Goal: Task Accomplishment & Management: Complete application form

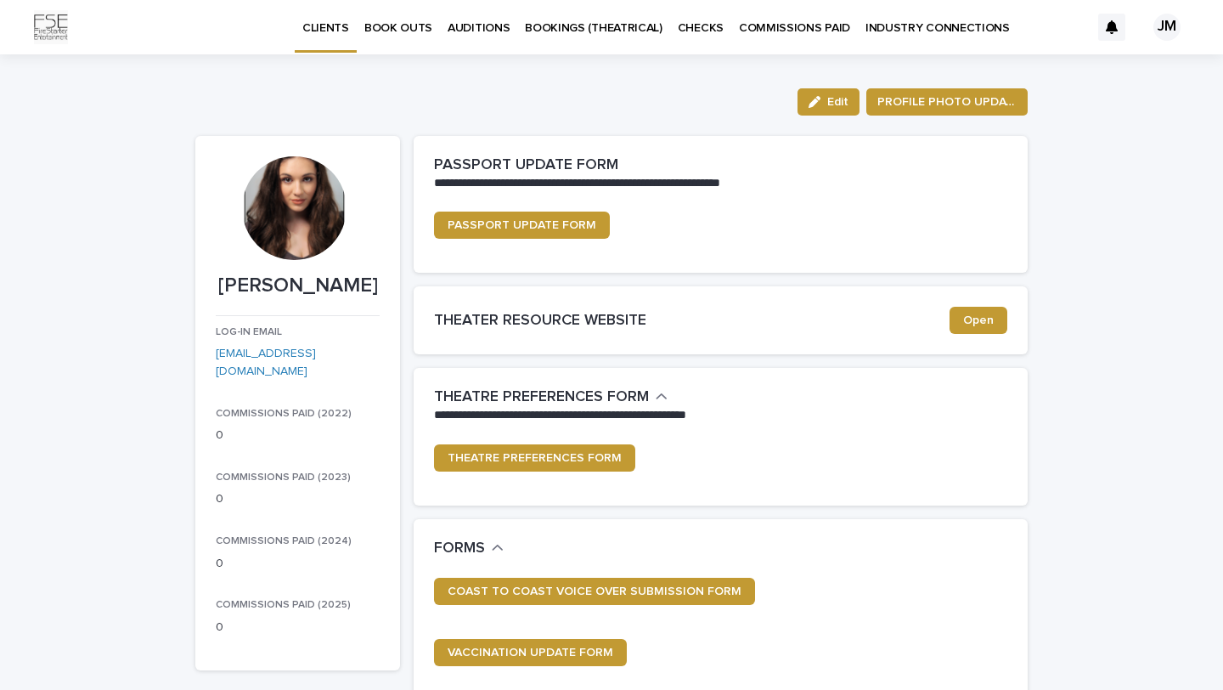
click at [392, 23] on p "BOOK OUTS" at bounding box center [398, 18] width 68 height 36
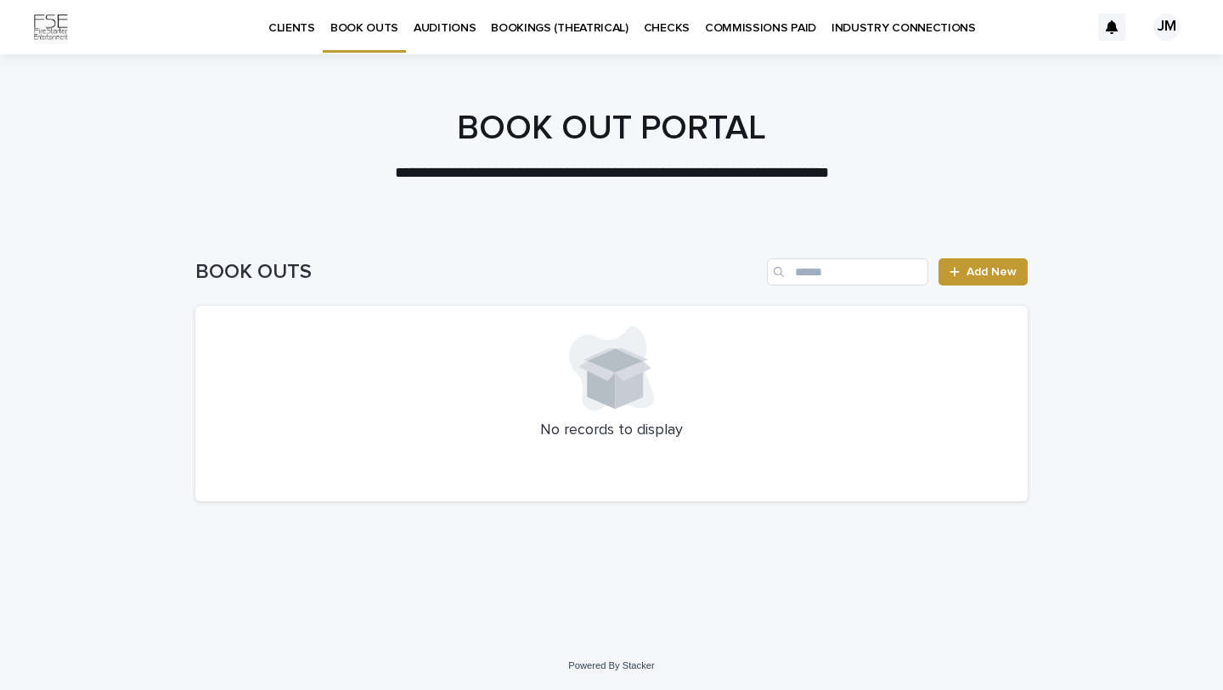
click at [442, 36] on link "AUDITIONS" at bounding box center [444, 26] width 77 height 53
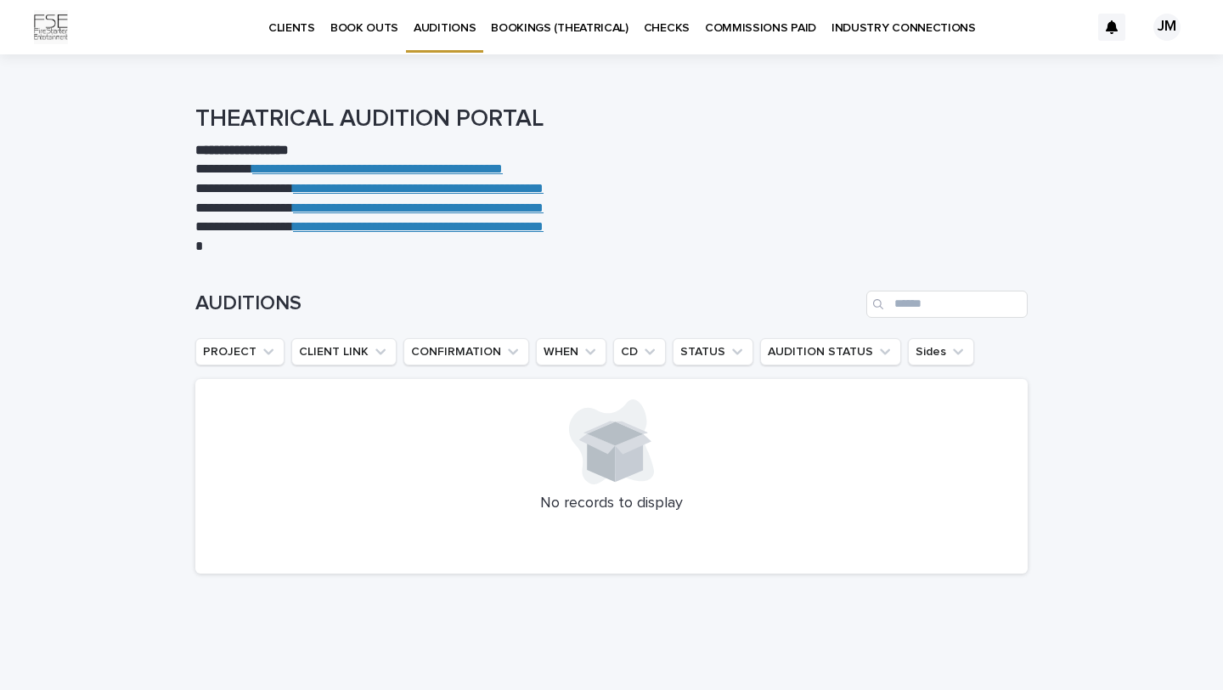
click at [437, 172] on link "**********" at bounding box center [377, 168] width 251 height 13
click at [877, 31] on p "INDUSTRY CONNECTIONS" at bounding box center [903, 18] width 144 height 36
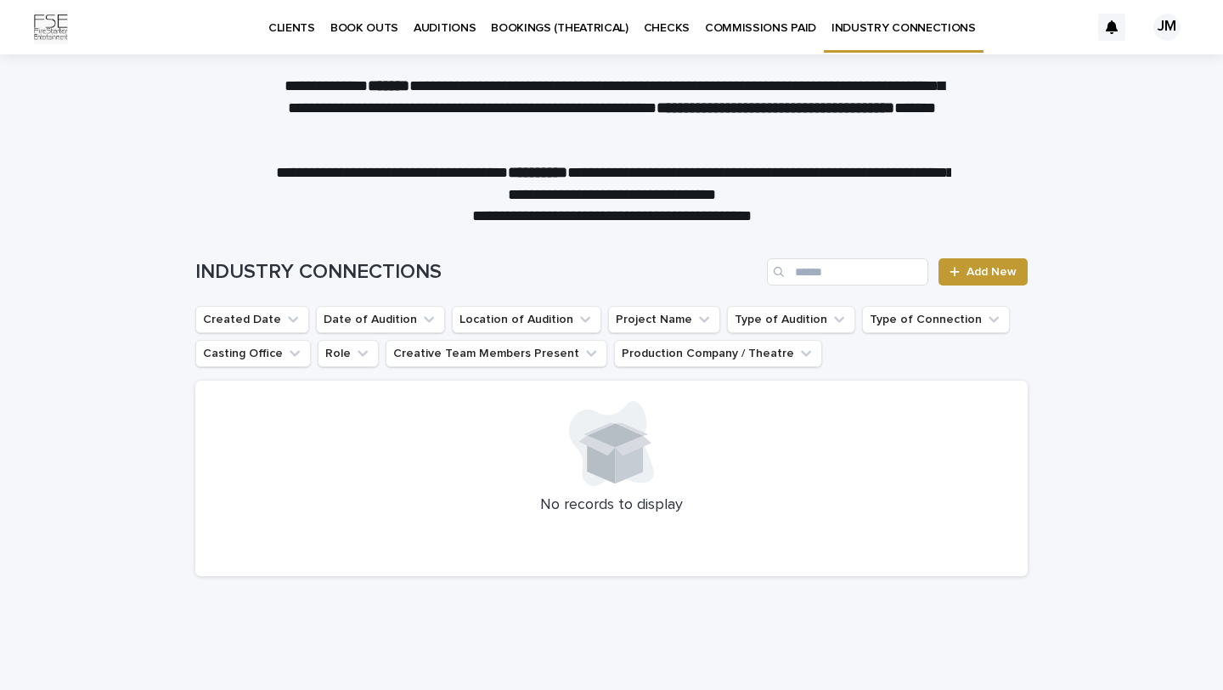
scroll to position [34, 0]
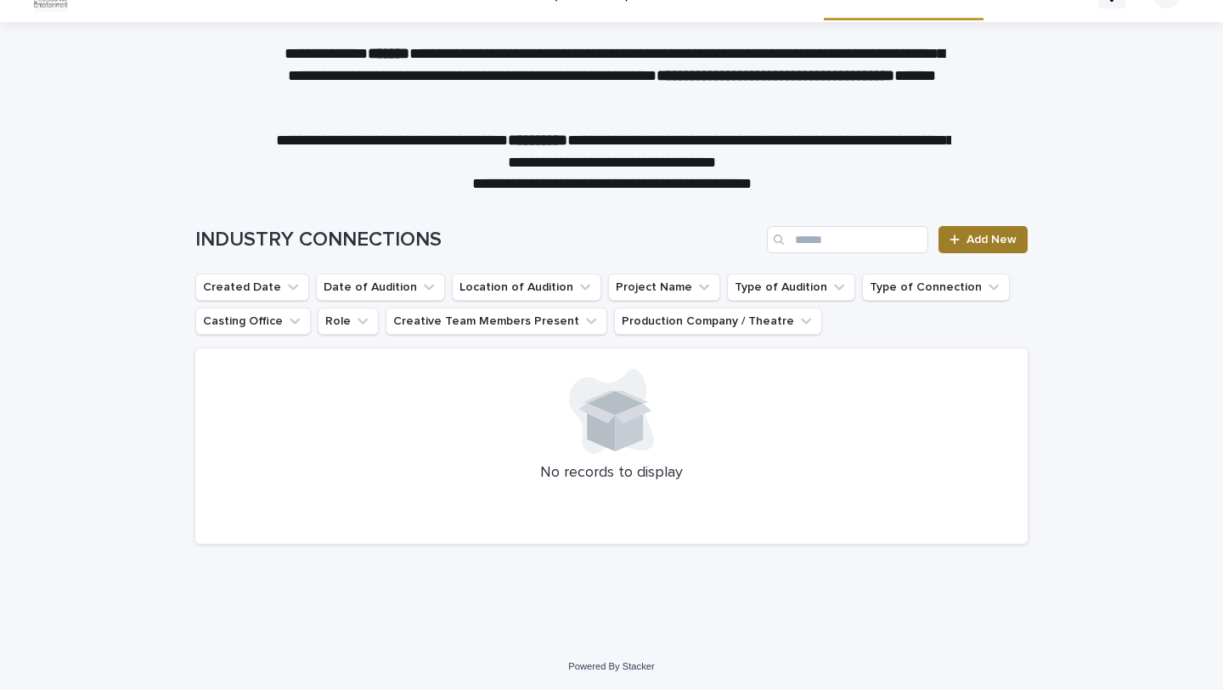
click at [985, 239] on span "Add New" at bounding box center [991, 240] width 50 height 12
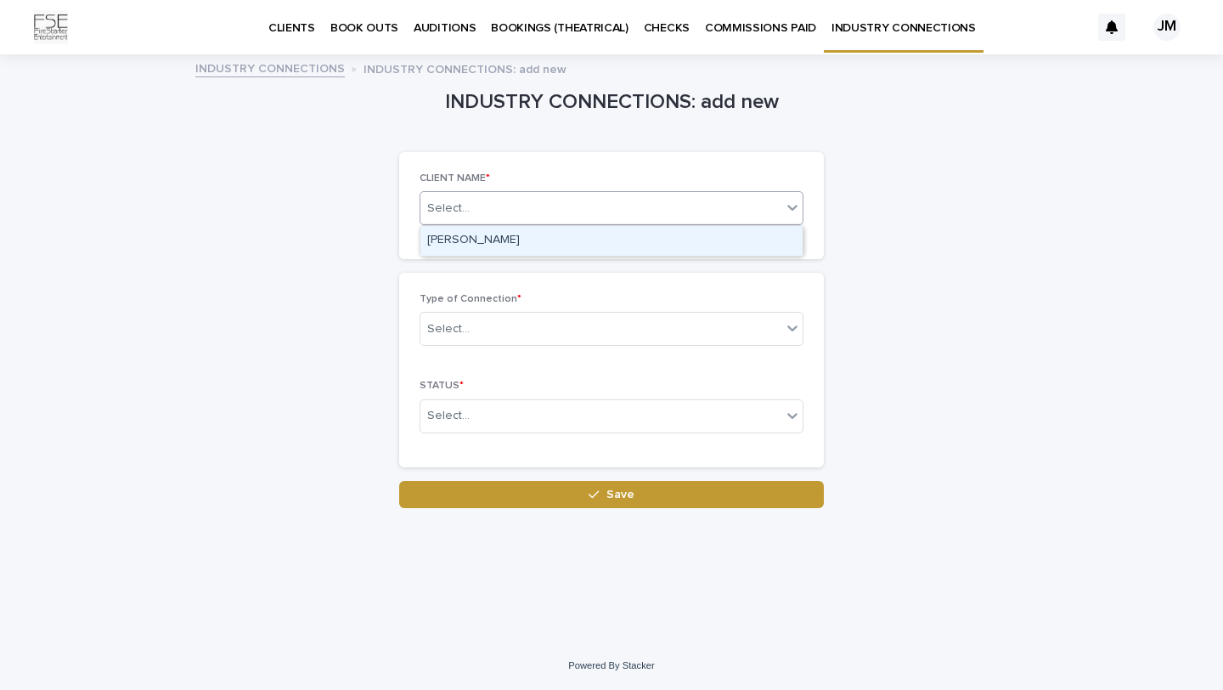
click at [772, 210] on div "Select..." at bounding box center [600, 208] width 361 height 28
click at [738, 227] on div "Julia Monsey" at bounding box center [611, 241] width 382 height 30
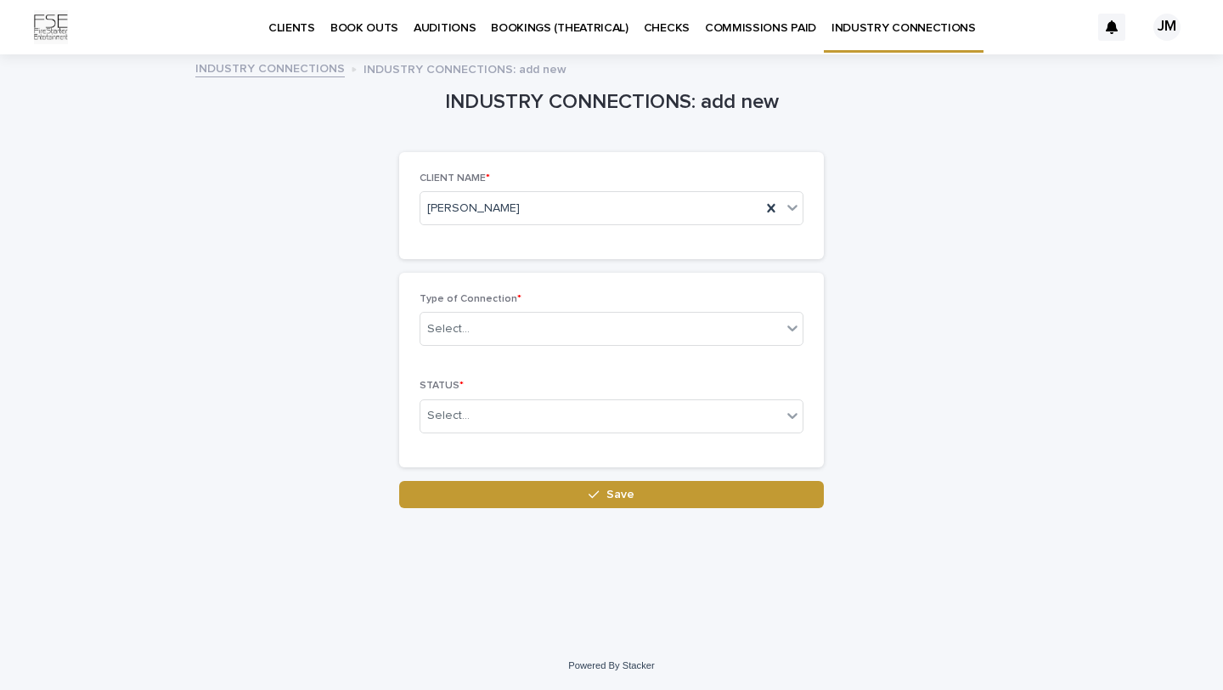
click at [731, 237] on div "CLIENT NAME * Julia Monsey" at bounding box center [612, 205] width 384 height 66
click at [671, 319] on div "Select..." at bounding box center [600, 329] width 361 height 28
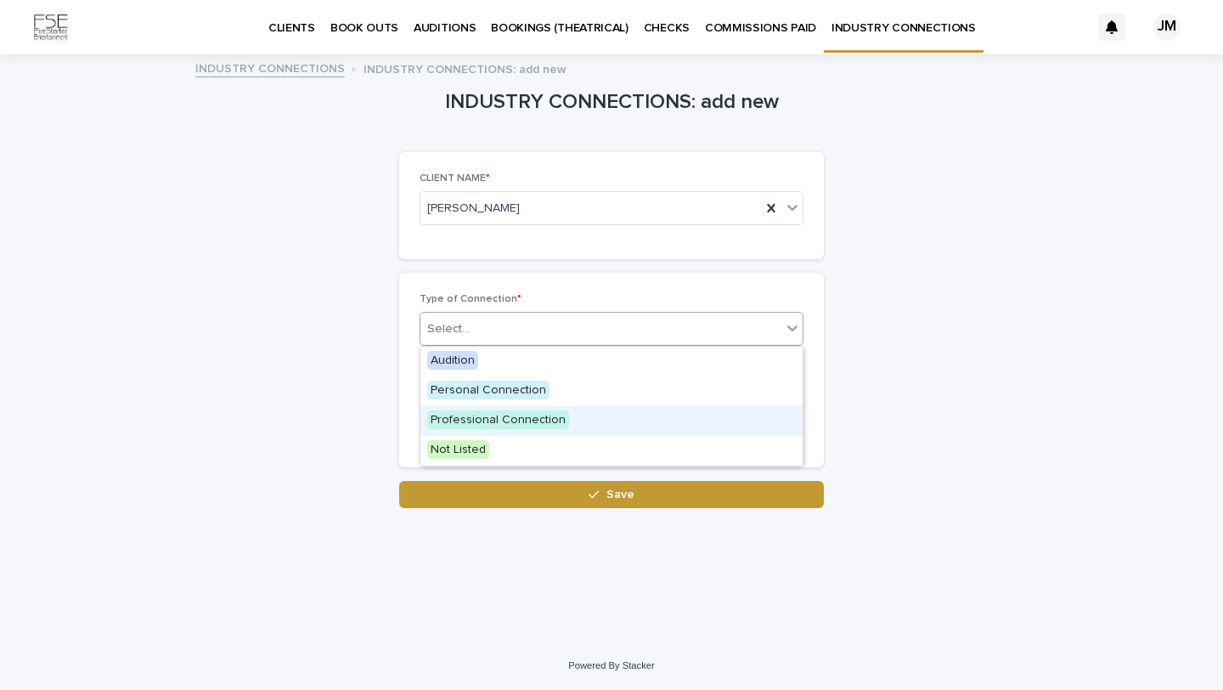
click at [548, 424] on span "Professional Connection" at bounding box center [498, 419] width 142 height 19
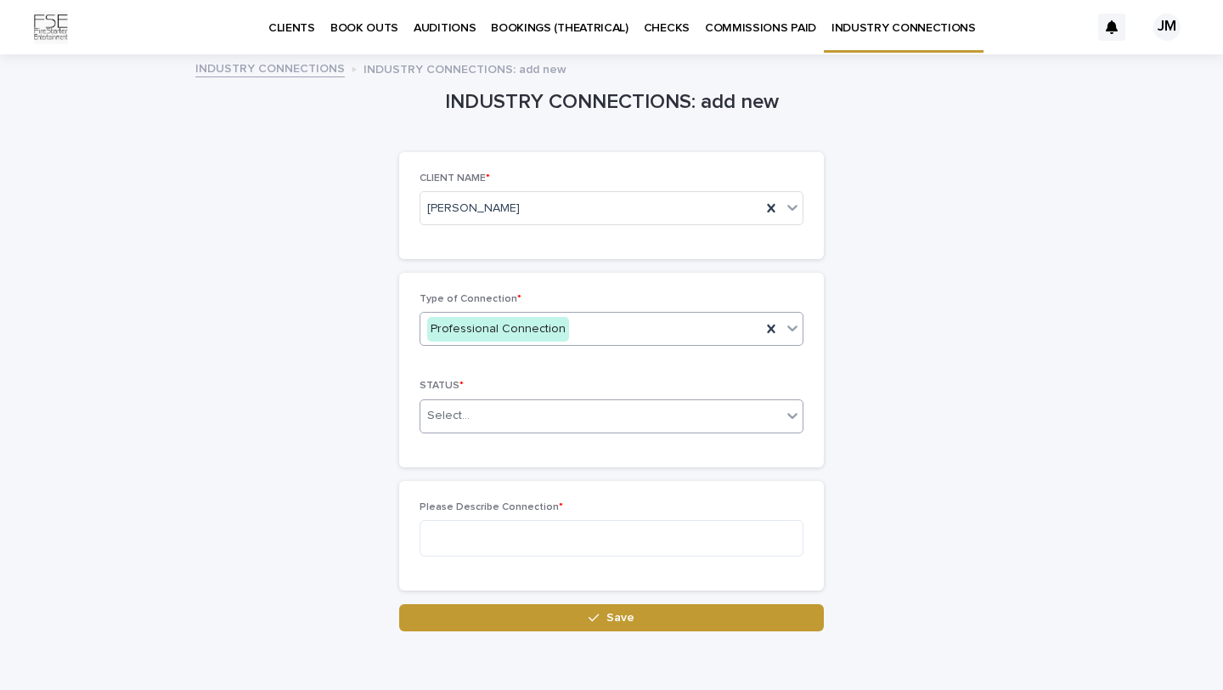
click at [533, 423] on div "Select..." at bounding box center [600, 416] width 361 height 28
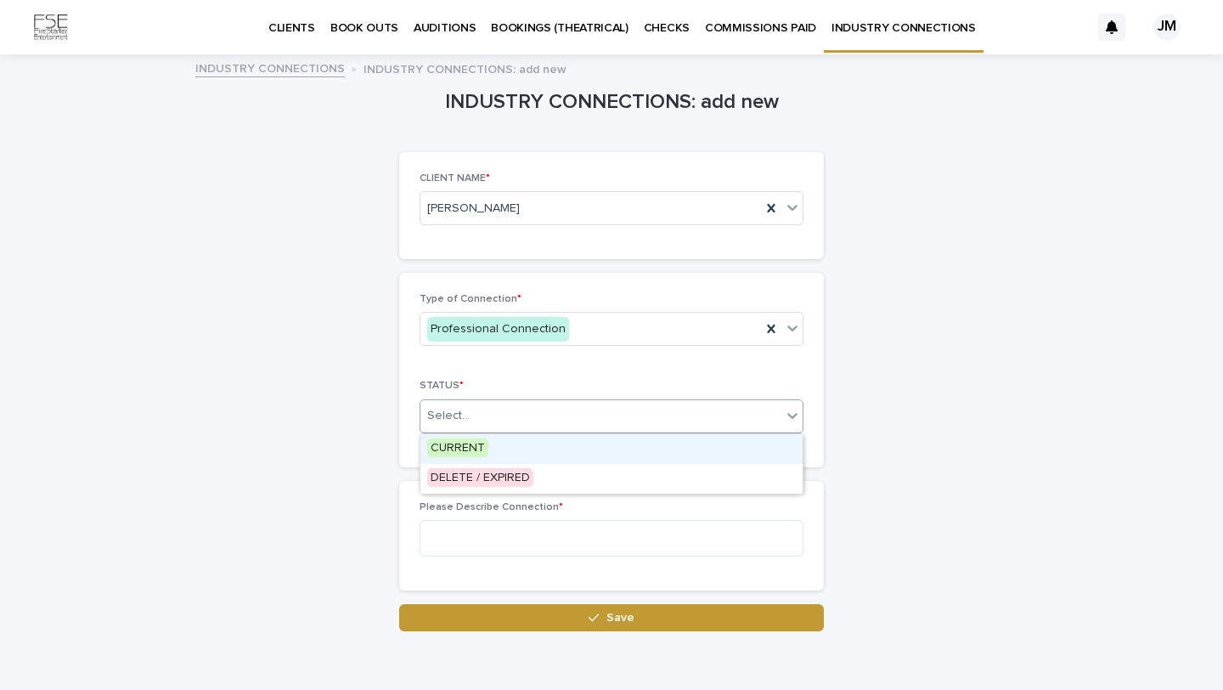
click at [519, 436] on div "CURRENT" at bounding box center [611, 449] width 382 height 30
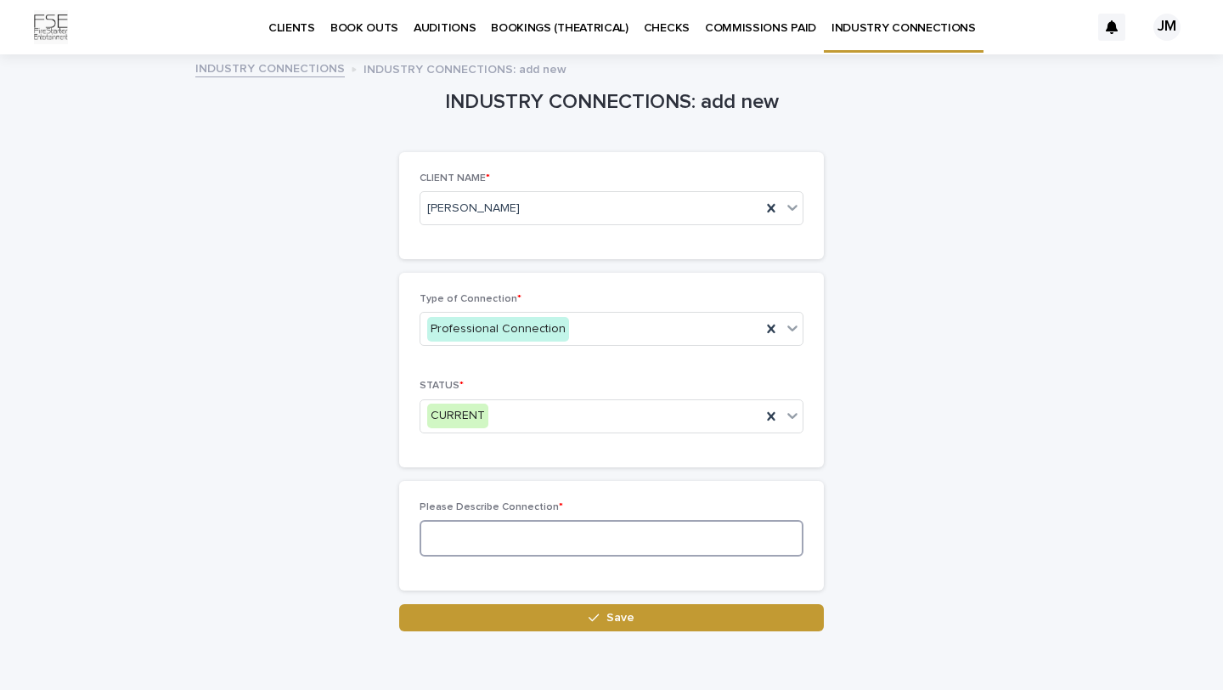
click at [496, 549] on textarea at bounding box center [612, 538] width 384 height 37
click at [323, 69] on link "INDUSTRY CONNECTIONS" at bounding box center [269, 68] width 149 height 20
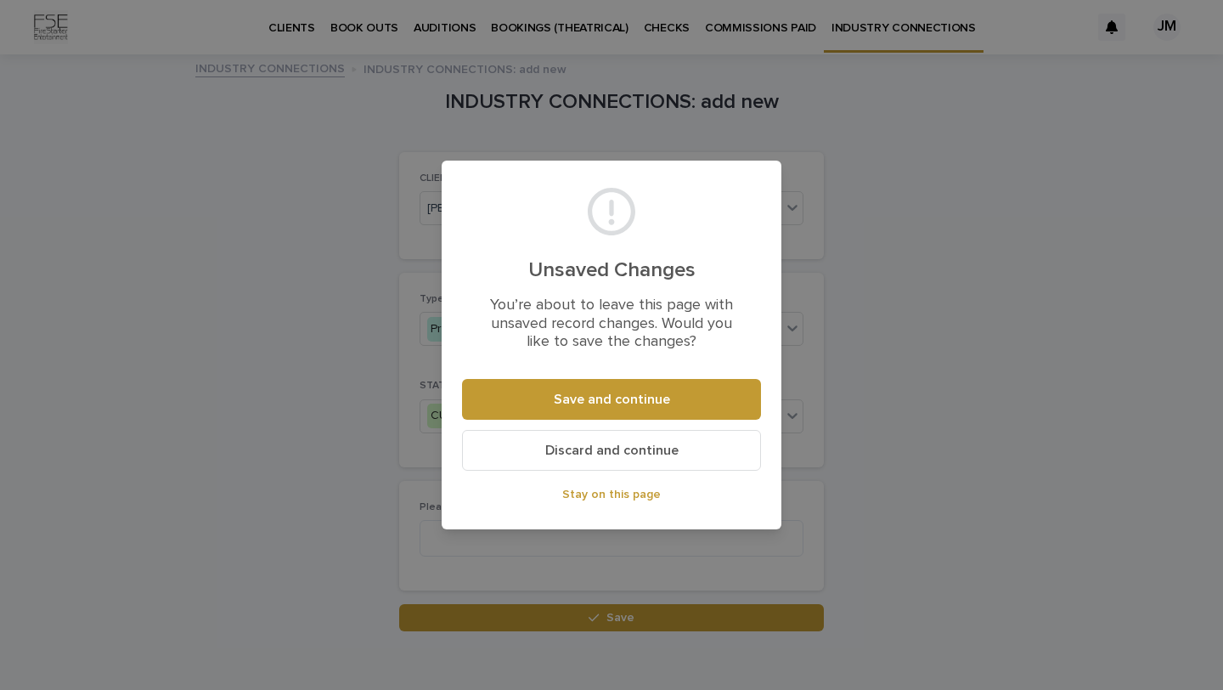
click at [596, 451] on span "Discard and continue" at bounding box center [611, 450] width 133 height 14
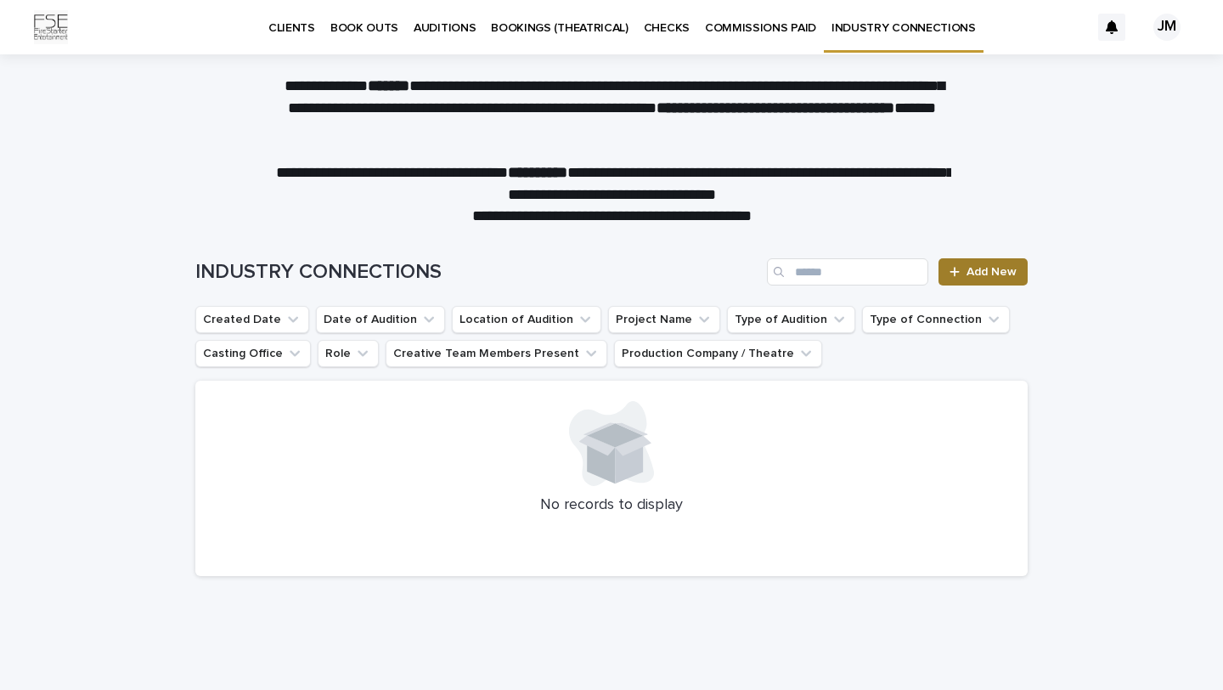
click at [982, 274] on span "Add New" at bounding box center [991, 272] width 50 height 12
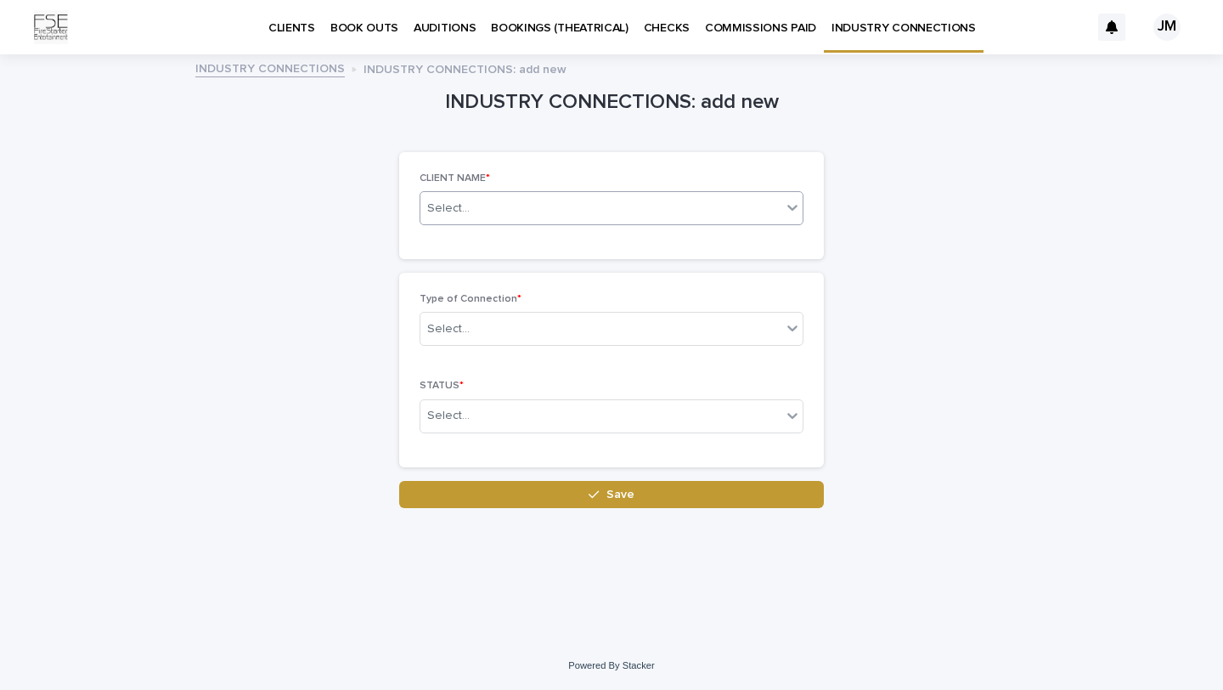
click at [788, 208] on icon at bounding box center [792, 207] width 17 height 17
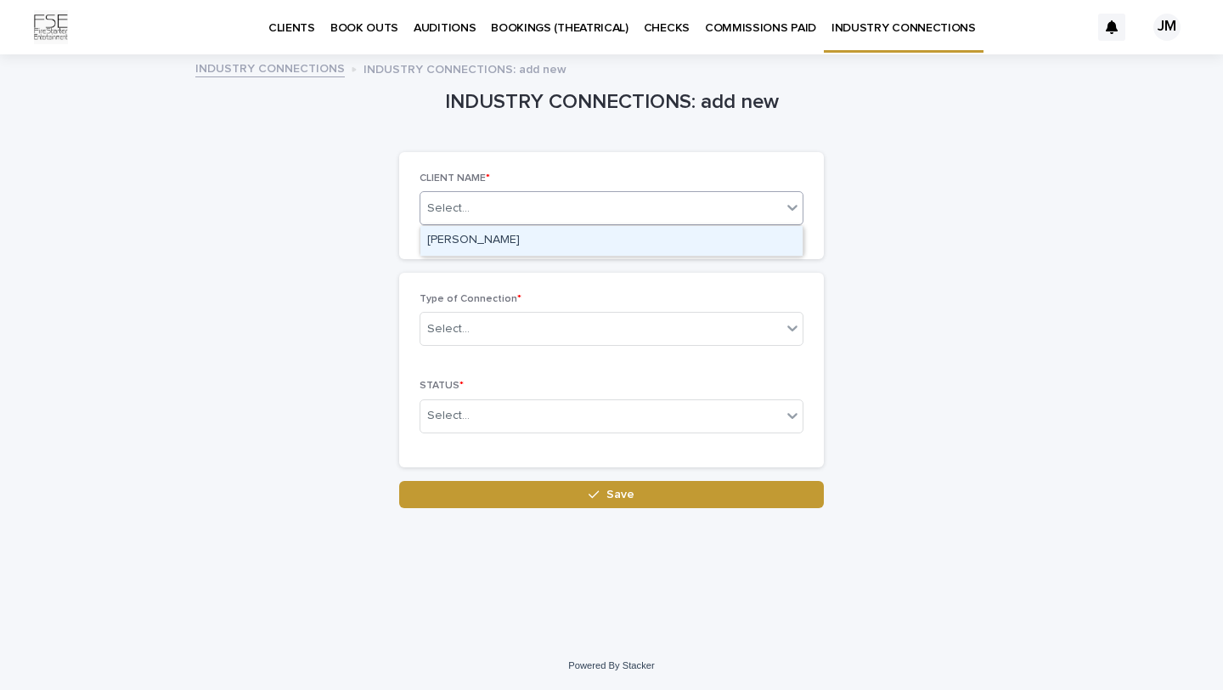
click at [715, 245] on div "Julia Monsey" at bounding box center [611, 241] width 382 height 30
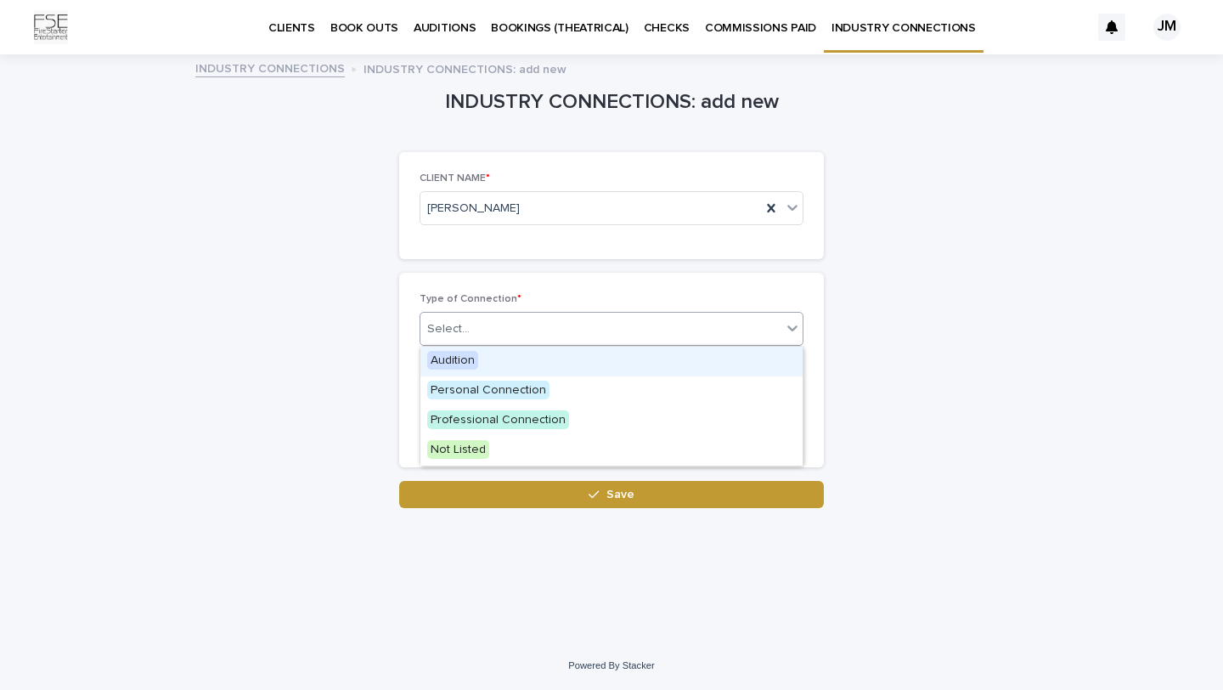
click at [685, 334] on div "Select..." at bounding box center [600, 329] width 361 height 28
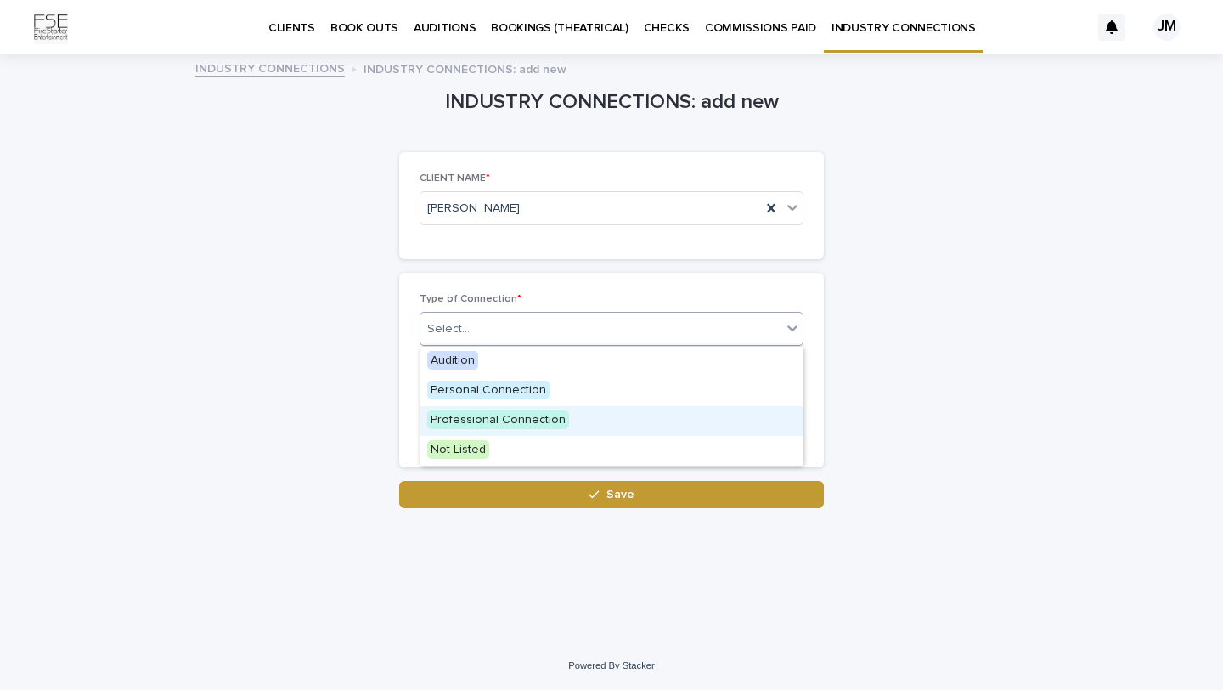
click at [597, 420] on div "Professional Connection" at bounding box center [611, 421] width 382 height 30
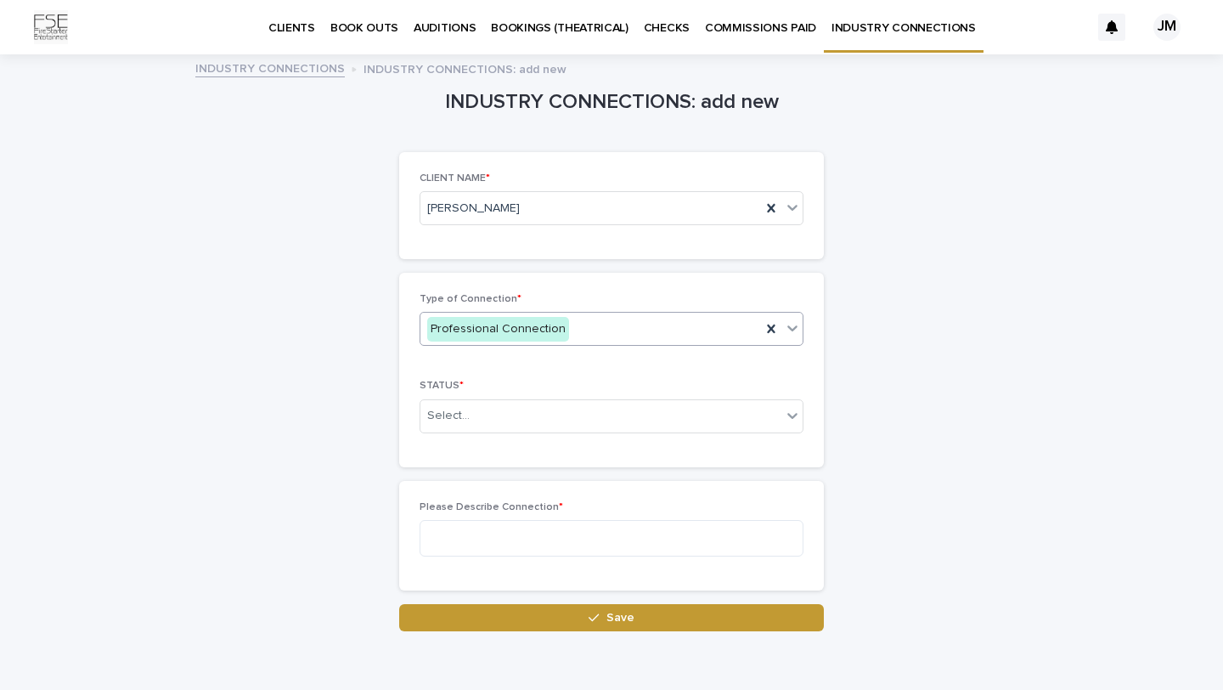
click at [597, 420] on div "Select..." at bounding box center [600, 416] width 361 height 28
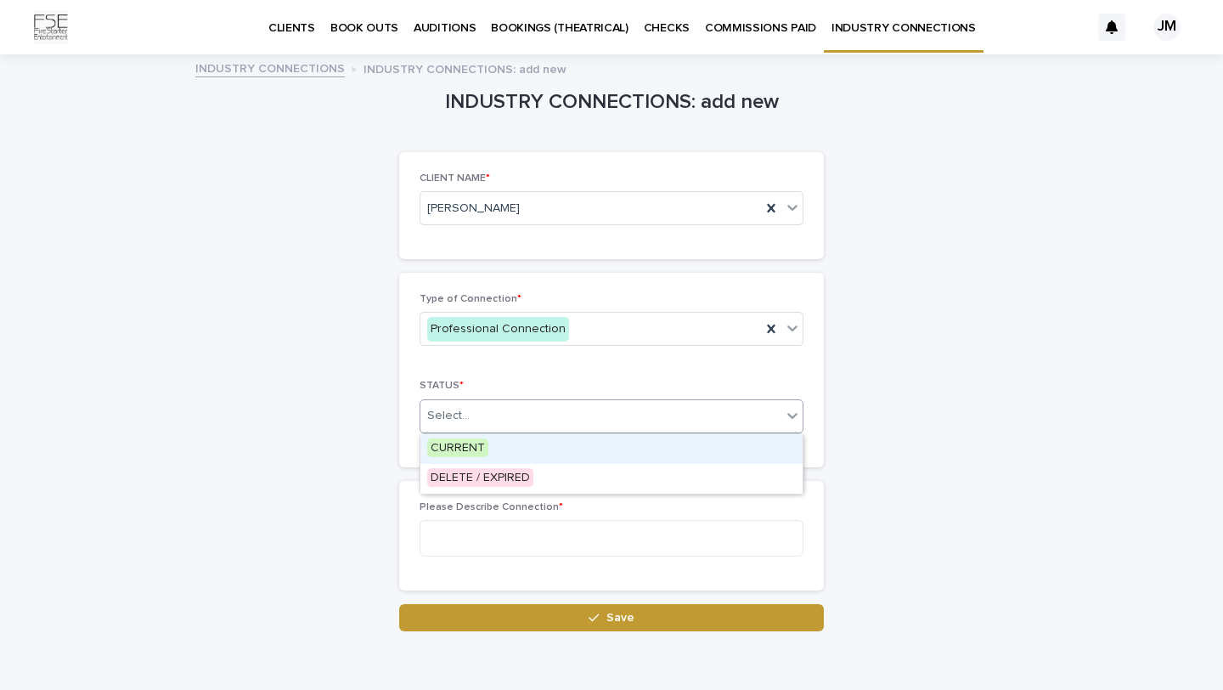
click at [578, 452] on div "CURRENT" at bounding box center [611, 449] width 382 height 30
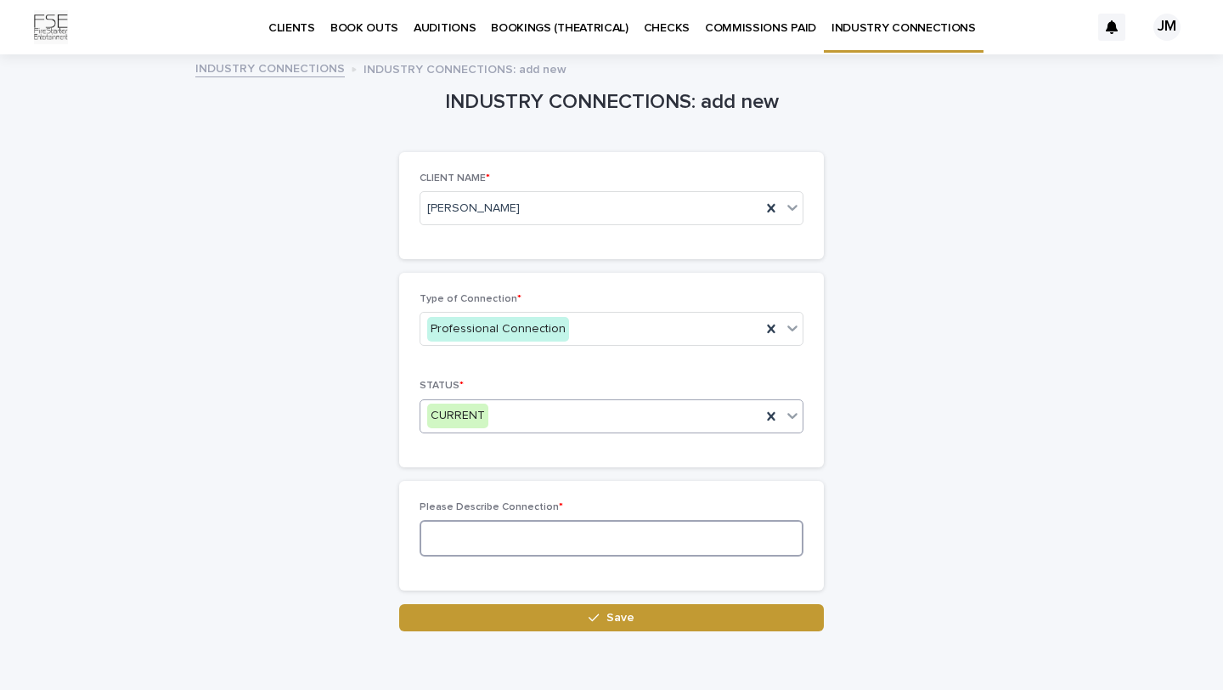
click at [556, 527] on textarea at bounding box center [612, 538] width 384 height 37
